Goal: Information Seeking & Learning: Learn about a topic

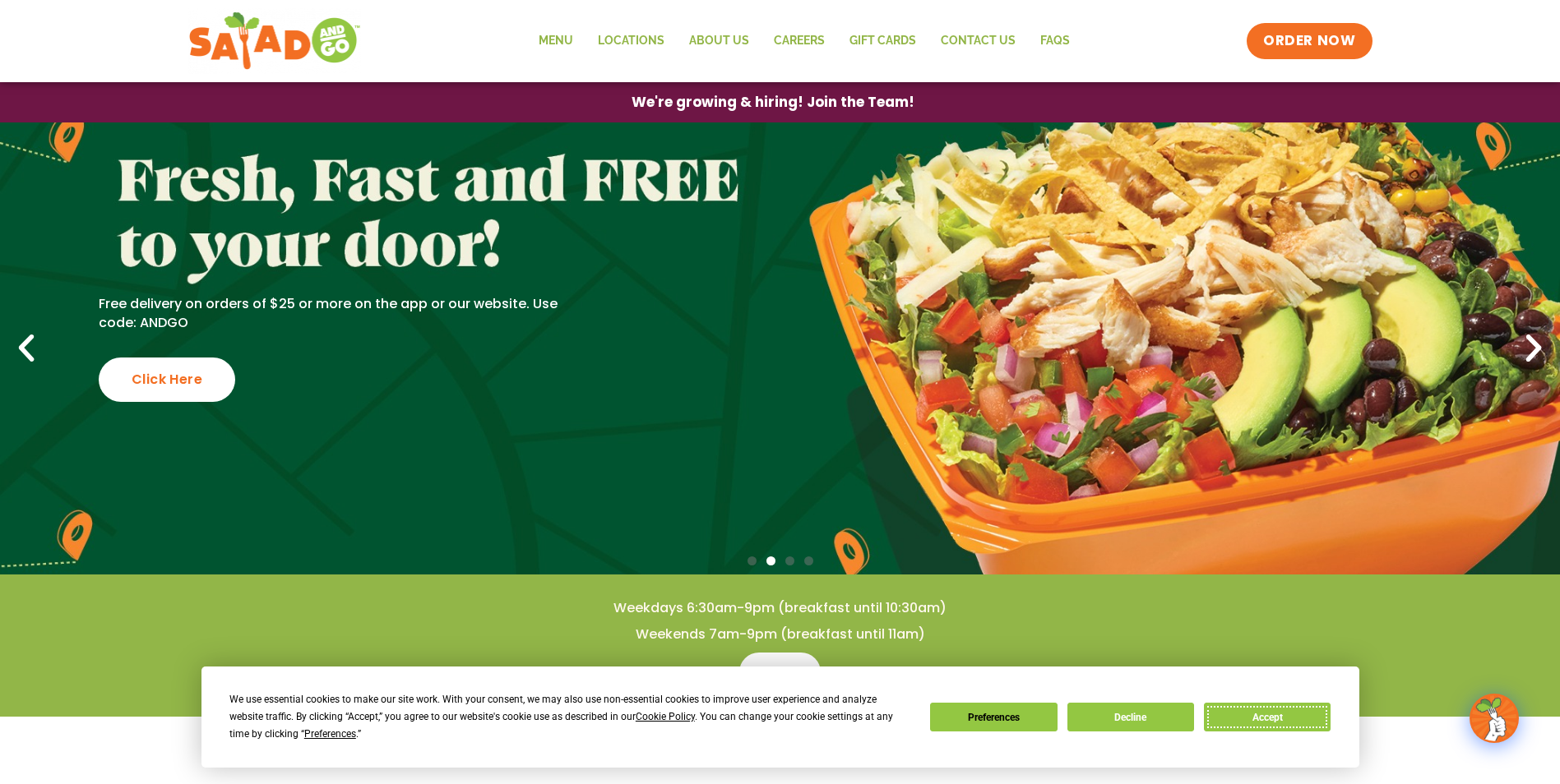
click at [1286, 721] on button "Accept" at bounding box center [1268, 717] width 127 height 29
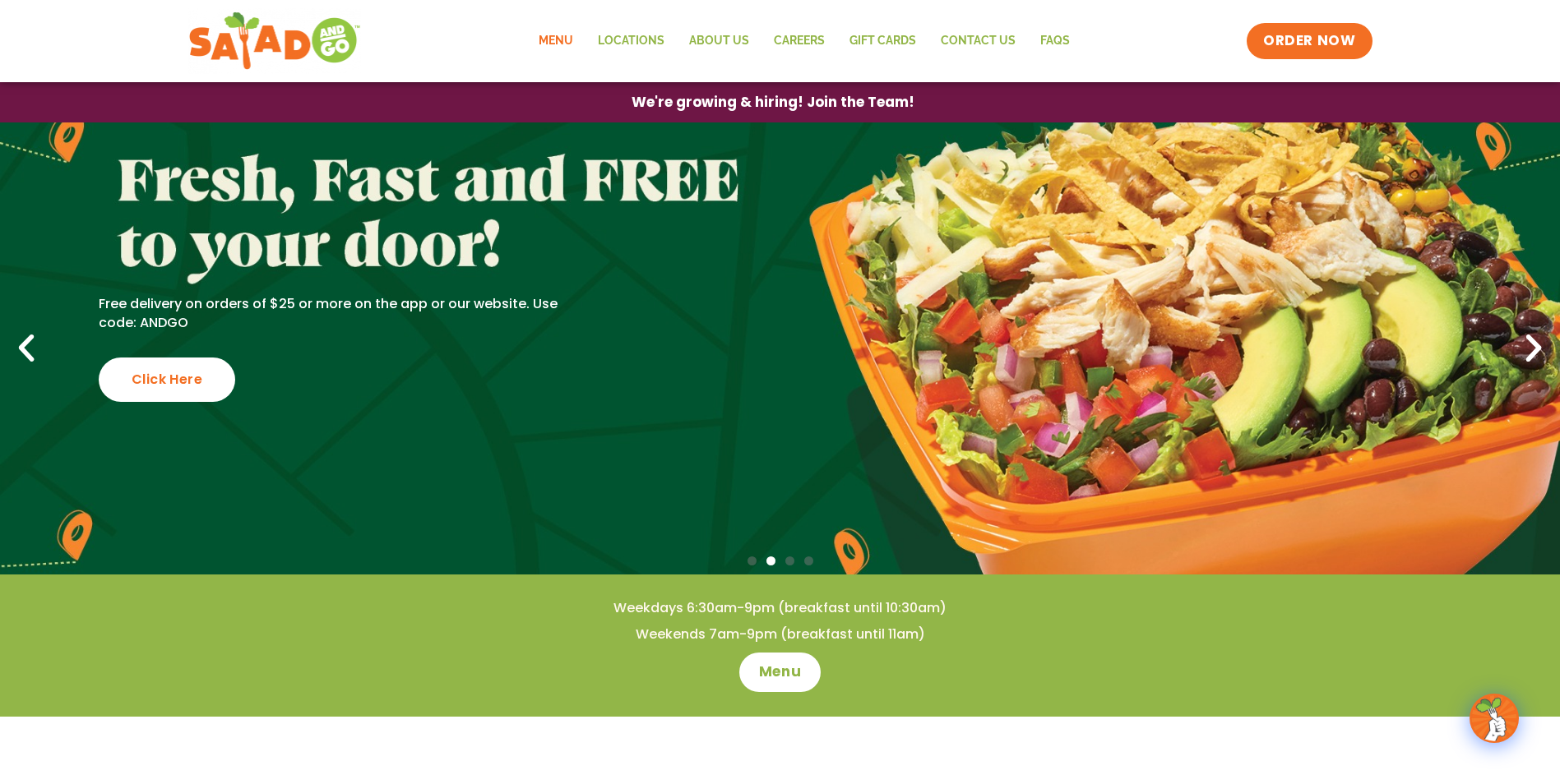
click at [576, 38] on link "Menu" at bounding box center [556, 40] width 59 height 38
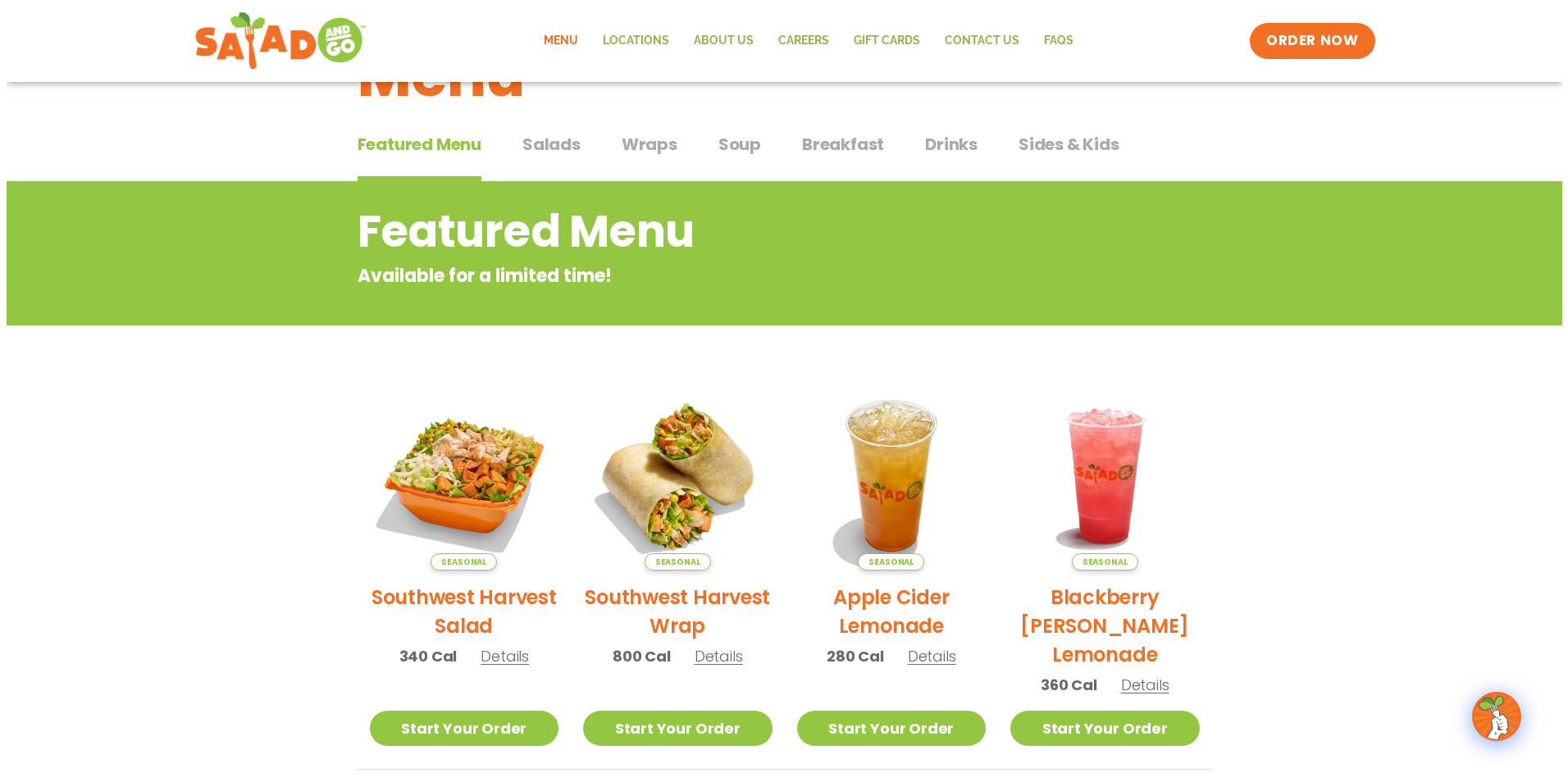
scroll to position [164, 0]
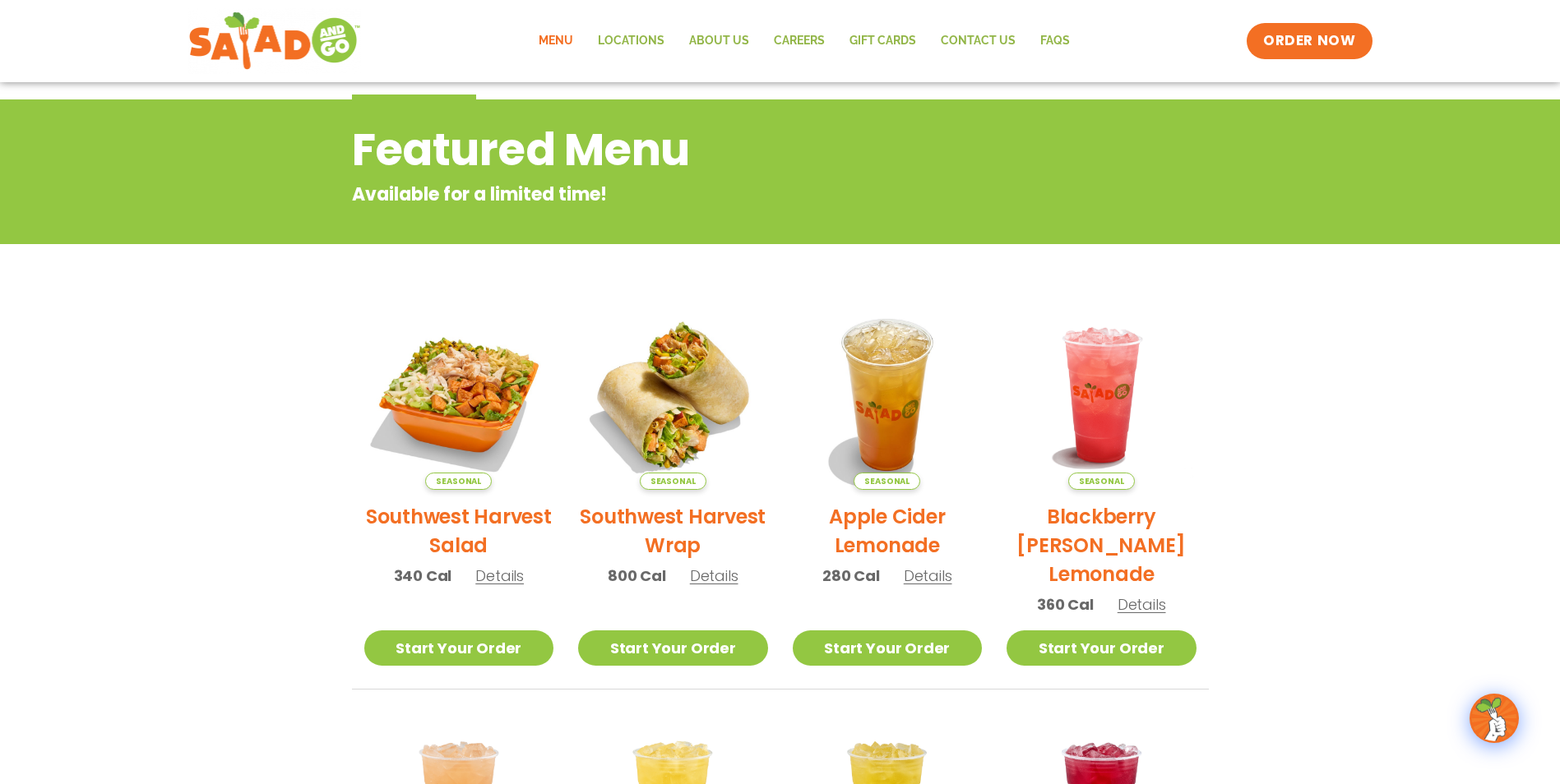
click at [436, 569] on span "340 Cal" at bounding box center [423, 575] width 58 height 22
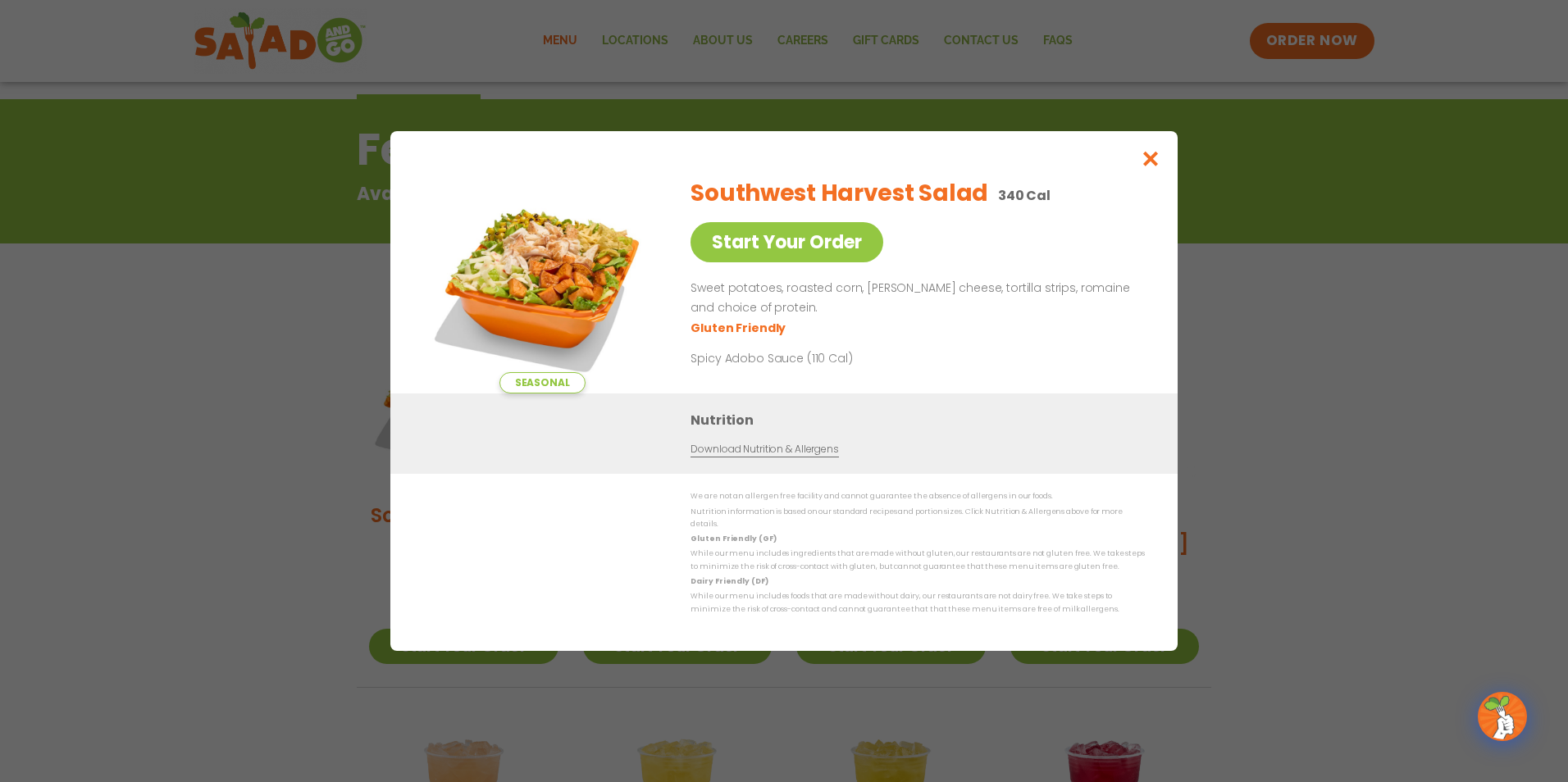
click at [739, 457] on link "Download Nutrition & Allergens" at bounding box center [765, 450] width 147 height 16
